Goal: Information Seeking & Learning: Learn about a topic

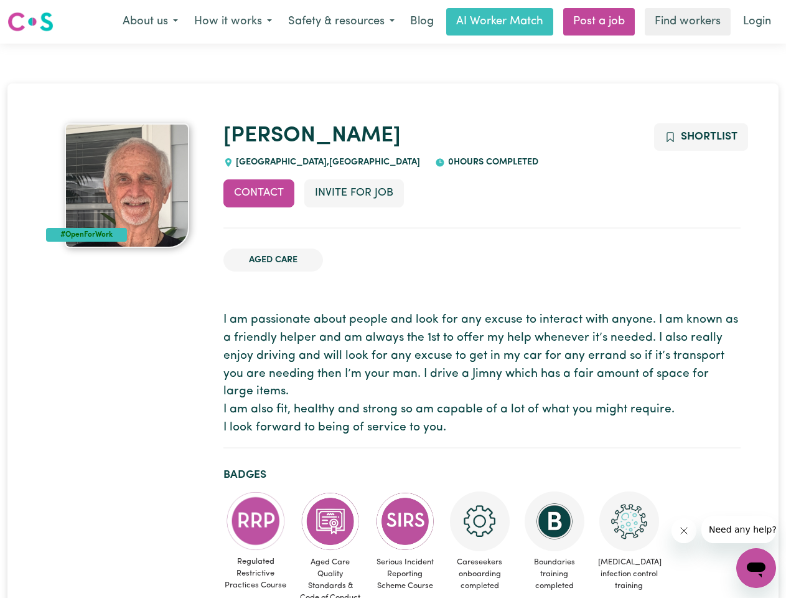
click at [150, 22] on button "About us" at bounding box center [151, 22] width 72 height 26
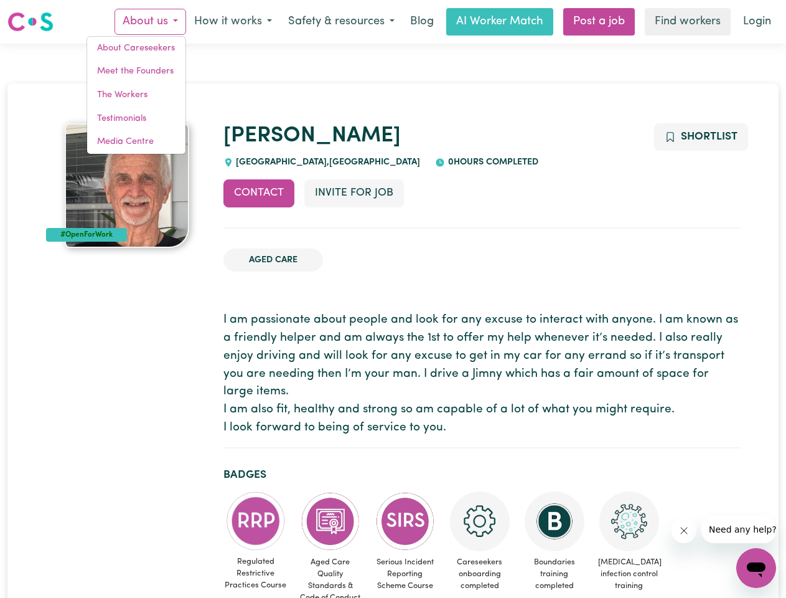
click at [232, 22] on button "How it works" at bounding box center [233, 22] width 94 height 26
click at [340, 22] on button "Safety & resources" at bounding box center [341, 22] width 123 height 26
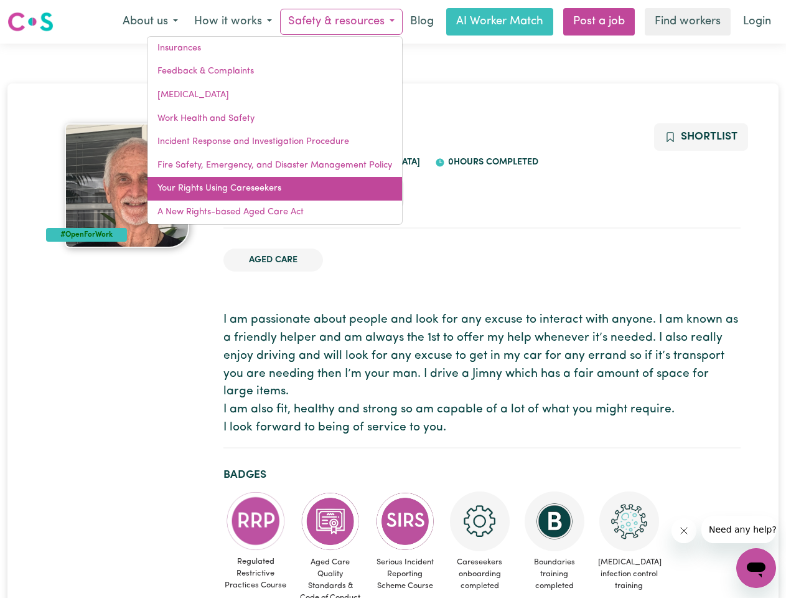
click at [259, 193] on link "Your Rights Using Careseekers" at bounding box center [275, 189] width 255 height 24
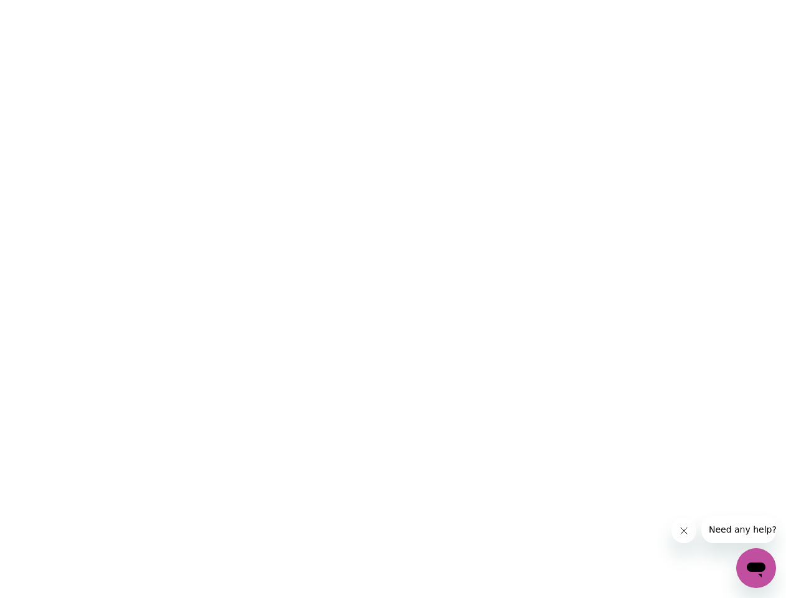
click at [354, 0] on html at bounding box center [393, 0] width 786 height 0
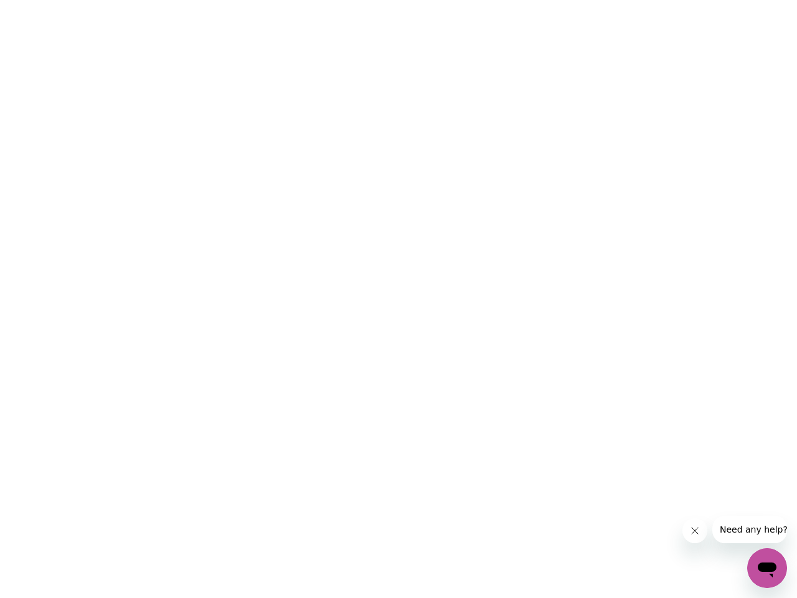
click at [700, 0] on html at bounding box center [398, 0] width 797 height 0
click at [256, 0] on html at bounding box center [398, 0] width 797 height 0
click at [331, 0] on html at bounding box center [398, 0] width 797 height 0
